Goal: Task Accomplishment & Management: Manage account settings

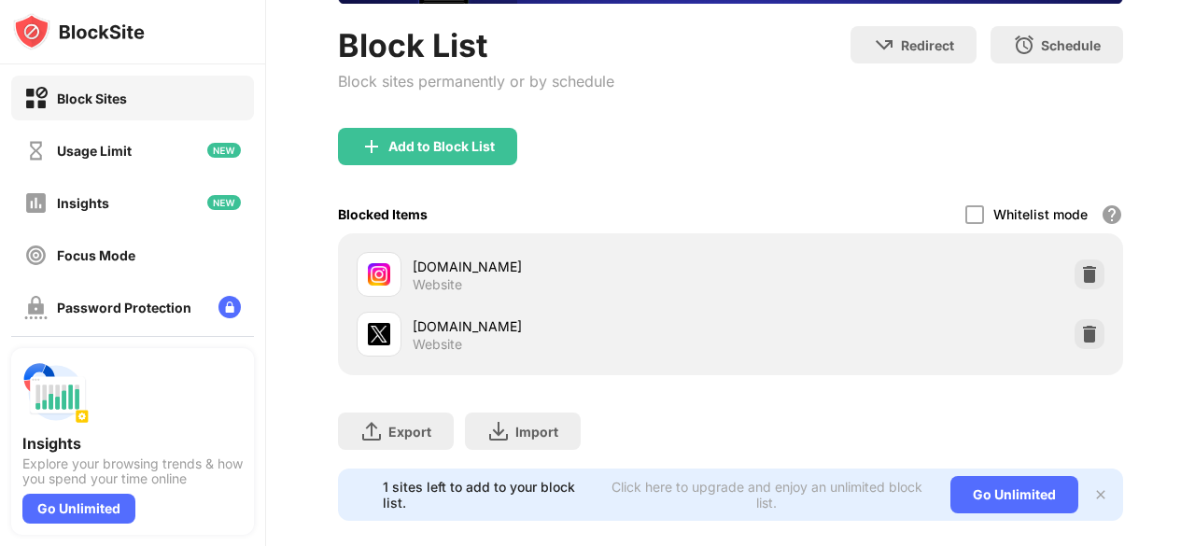
drag, startPoint x: 1194, startPoint y: 202, endPoint x: 1194, endPoint y: 258, distance: 56.0
click at [1194, 258] on div "Login Block List Block sites permanently or by schedule Redirect Choose a site …" at bounding box center [730, 273] width 929 height 546
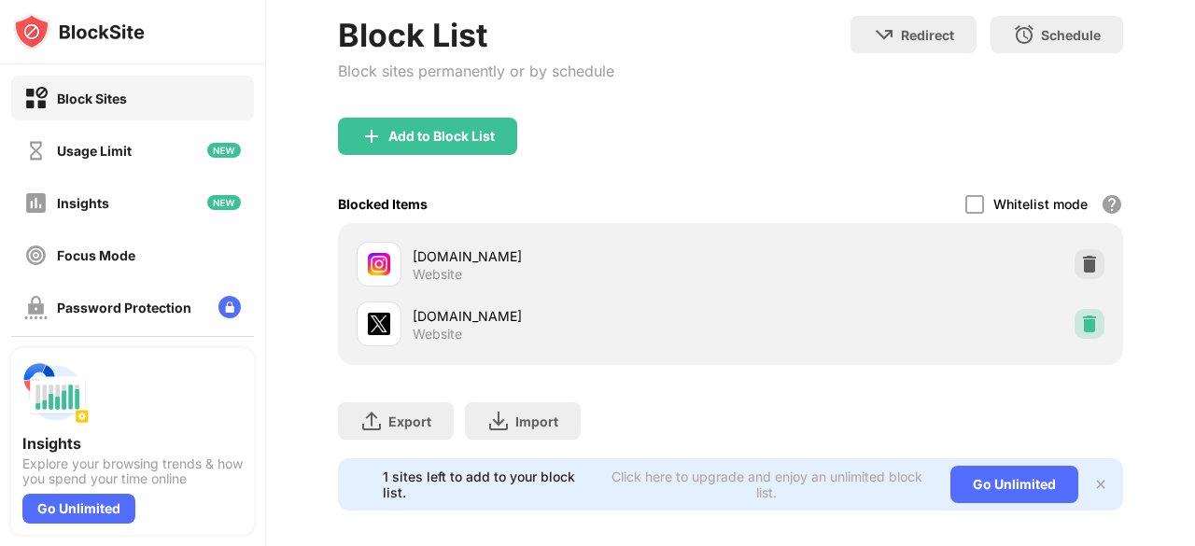
click at [1080, 319] on img at bounding box center [1089, 324] width 19 height 19
click at [1080, 255] on img at bounding box center [1089, 264] width 19 height 19
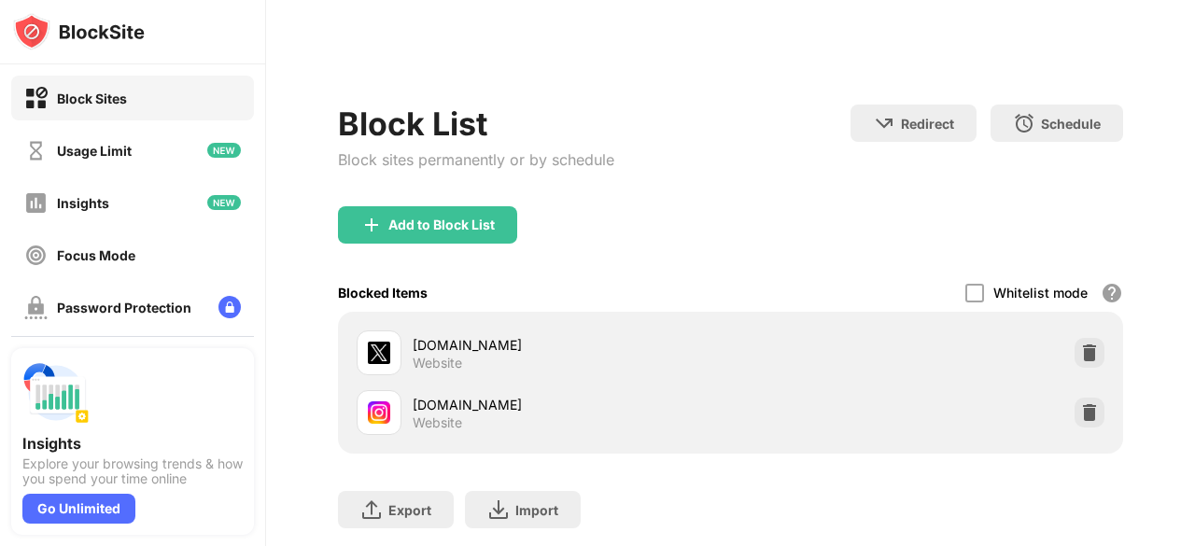
scroll to position [0, 0]
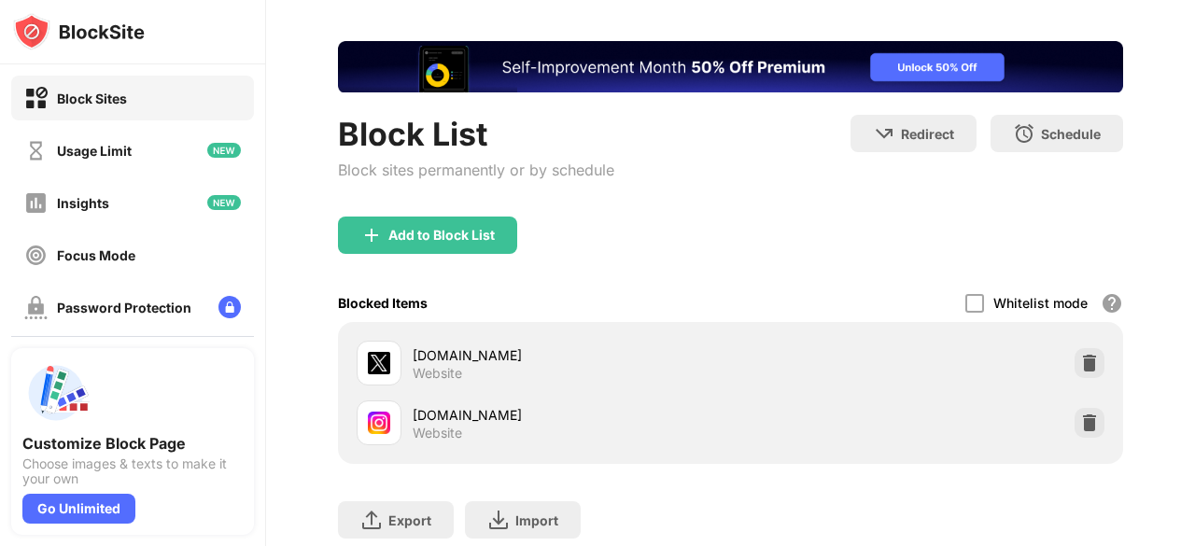
drag, startPoint x: 1194, startPoint y: 123, endPoint x: 1194, endPoint y: 205, distance: 82.1
click at [1194, 205] on div "Login Block List Block sites permanently or by schedule Redirect Choose a site …" at bounding box center [730, 273] width 929 height 546
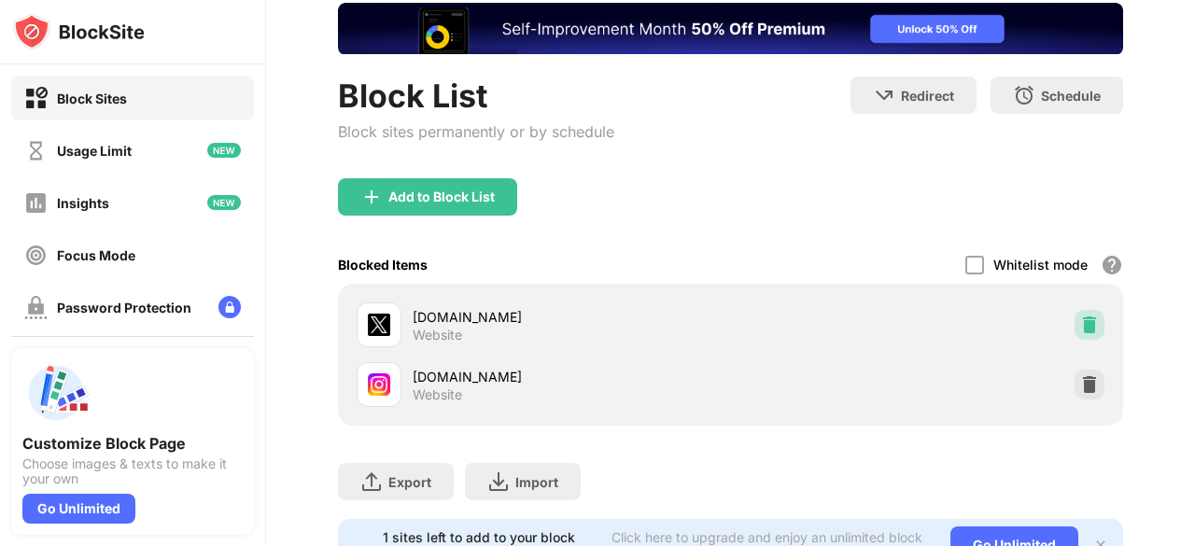
click at [1080, 315] on img at bounding box center [1089, 324] width 19 height 19
